Goal: Task Accomplishment & Management: Use online tool/utility

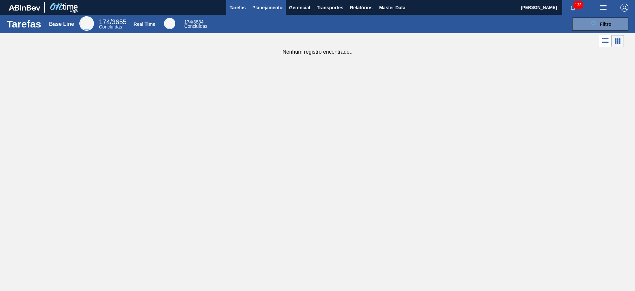
click at [263, 8] on span "Planejamento" at bounding box center [267, 8] width 30 height 8
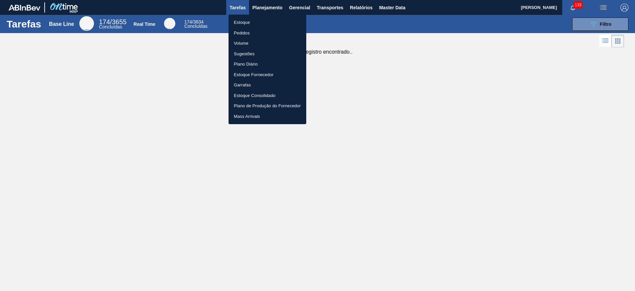
click at [262, 22] on li "Estoque" at bounding box center [268, 22] width 78 height 11
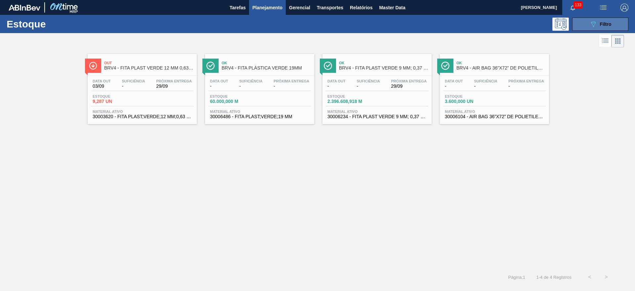
click at [576, 19] on button "089F7B8B-B2A5-4AFE-B5C0-19BA573D28AC Filtro" at bounding box center [600, 24] width 56 height 13
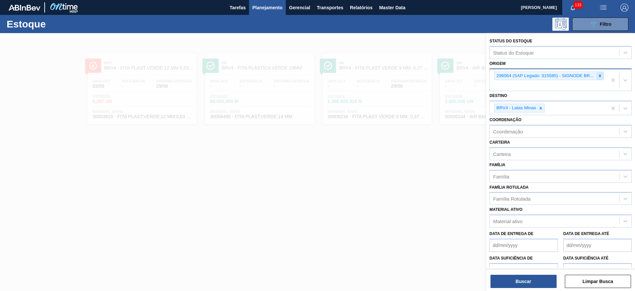
click at [595, 76] on div "296064 (SAP Legado: 315585) - SIGNODE BRASILEIRA LTDA" at bounding box center [549, 75] width 110 height 9
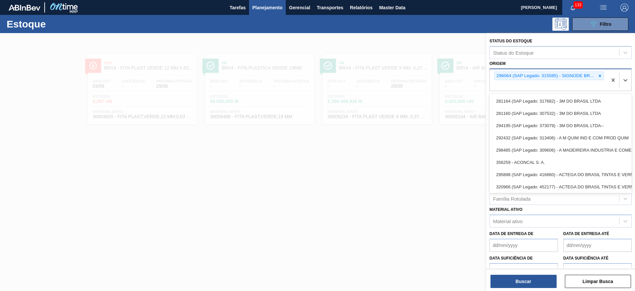
click at [598, 75] on icon at bounding box center [600, 75] width 5 height 5
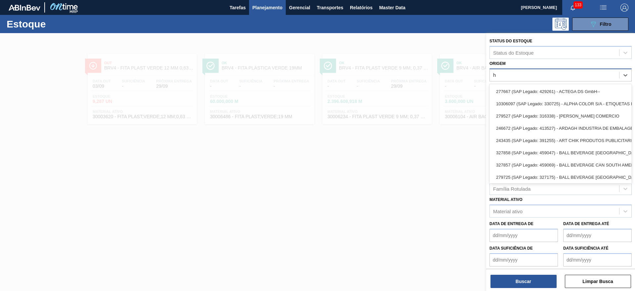
type input "he"
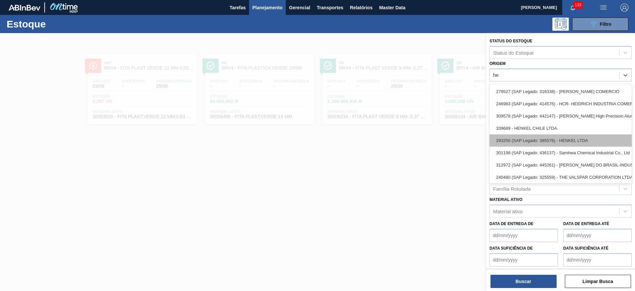
click at [589, 136] on div "293250 (SAP Legado: 385576) - HENKEL LTDA" at bounding box center [560, 140] width 142 height 12
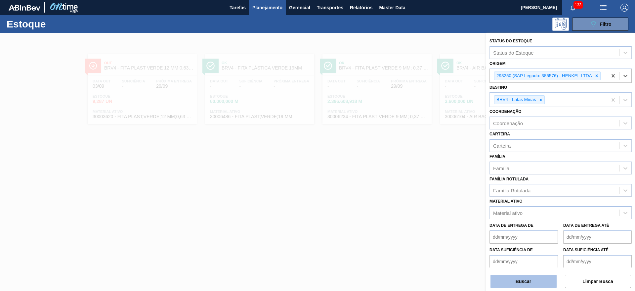
click at [548, 282] on button "Buscar" at bounding box center [523, 280] width 66 height 13
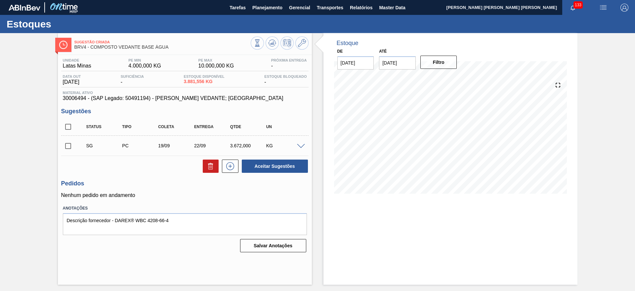
click at [301, 147] on span at bounding box center [301, 146] width 8 height 5
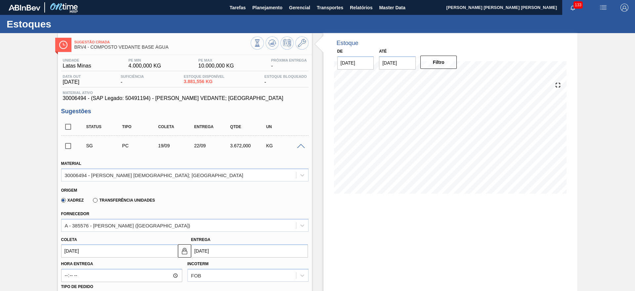
scroll to position [165, 0]
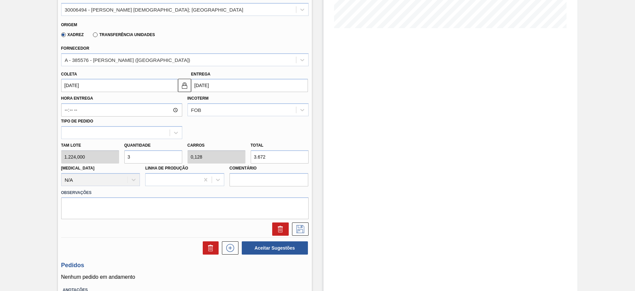
click at [223, 86] on input "[DATE]" at bounding box center [249, 85] width 117 height 13
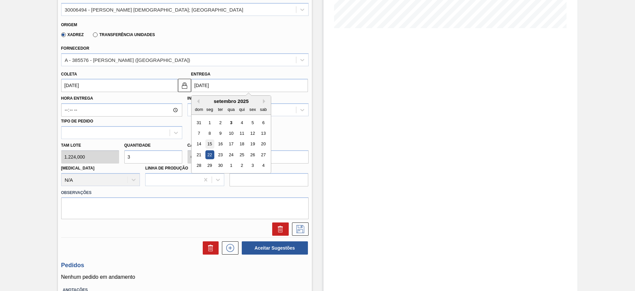
click at [210, 144] on div "15" at bounding box center [209, 144] width 9 height 9
type input "[DATE]"
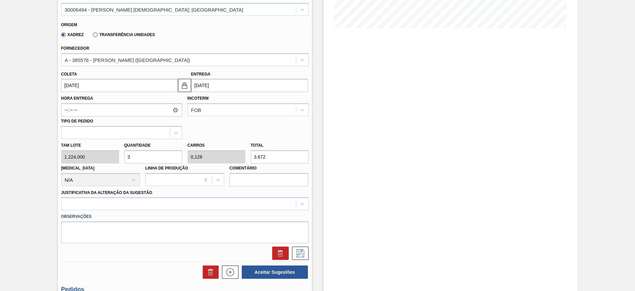
click at [166, 156] on input "3" at bounding box center [153, 156] width 58 height 13
type input "0"
type input "1"
type input "0,043"
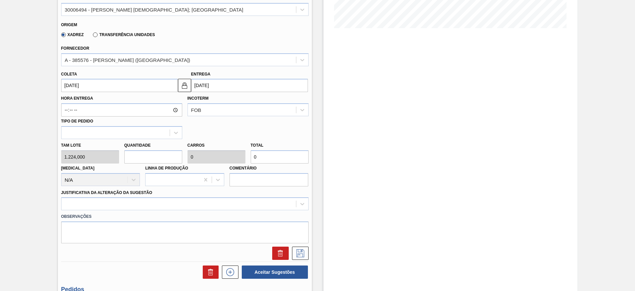
type input "1.224"
type input "0"
type input "4"
type input "0,17"
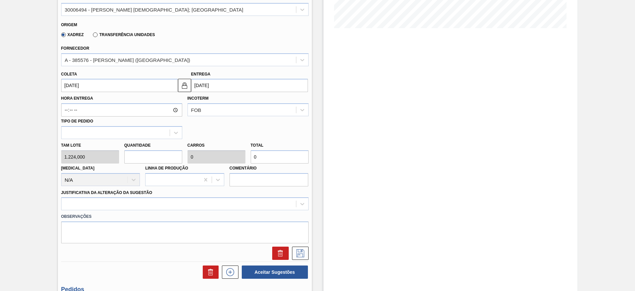
type input "4.896"
type input "0"
type input "5"
type input "0,212"
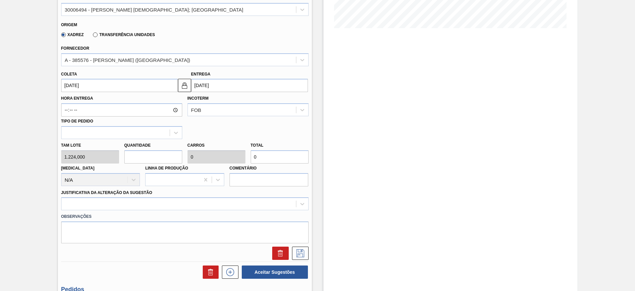
type input "6.120"
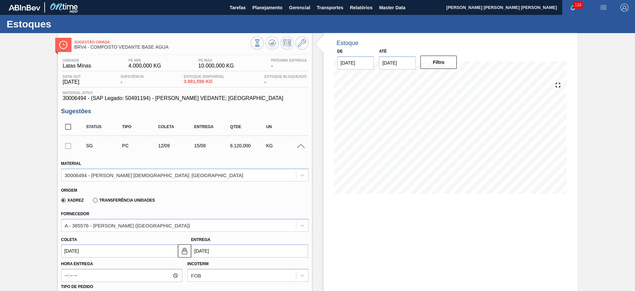
type input "5"
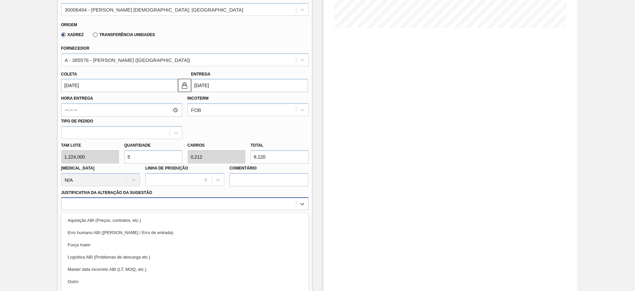
click at [117, 205] on div "option Erro humano ABI (Cálculo / Erro de entrada) focused, 2 of 18. 18 results…" at bounding box center [184, 203] width 247 height 13
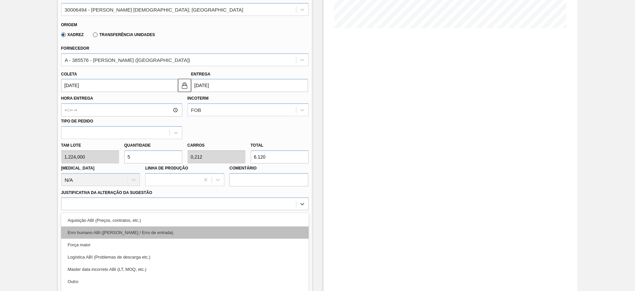
scroll to position [189, 0]
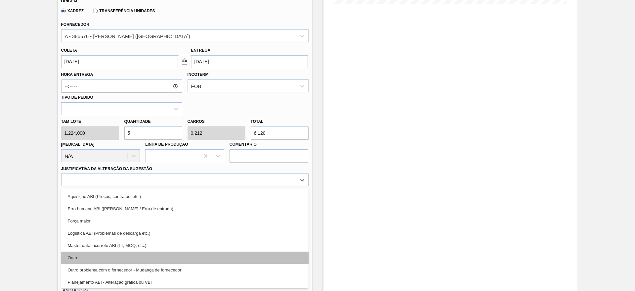
click at [88, 253] on div "Outro" at bounding box center [184, 257] width 247 height 12
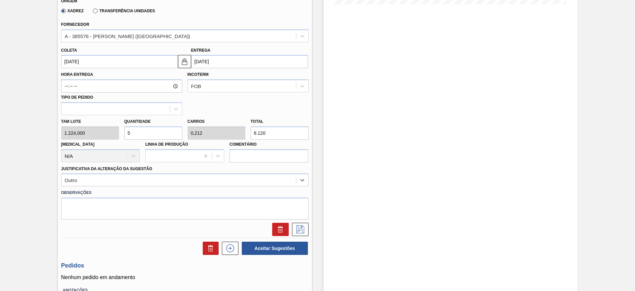
click at [309, 226] on div at bounding box center [185, 229] width 253 height 13
click at [304, 228] on icon at bounding box center [300, 229] width 11 height 8
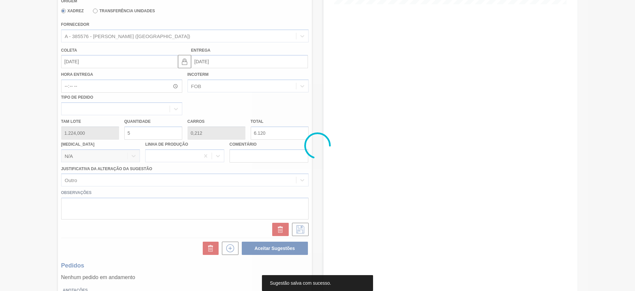
scroll to position [0, 0]
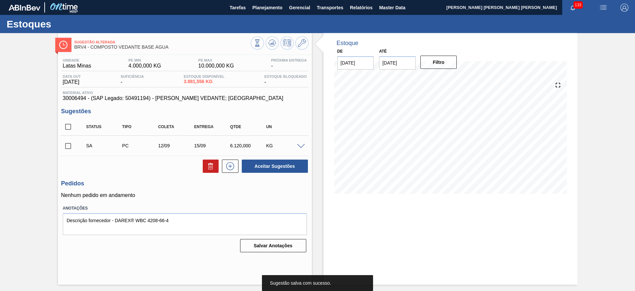
click at [68, 146] on input "checkbox" at bounding box center [68, 146] width 14 height 14
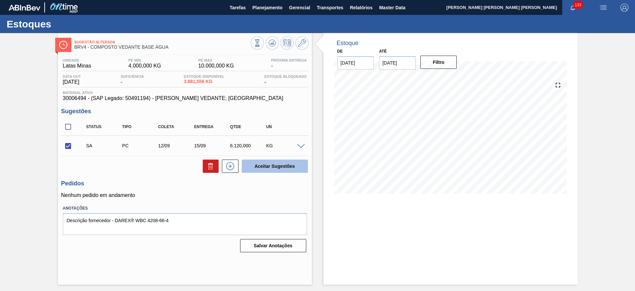
click at [249, 163] on button "Aceitar Sugestões" at bounding box center [275, 165] width 66 height 13
checkbox input "false"
